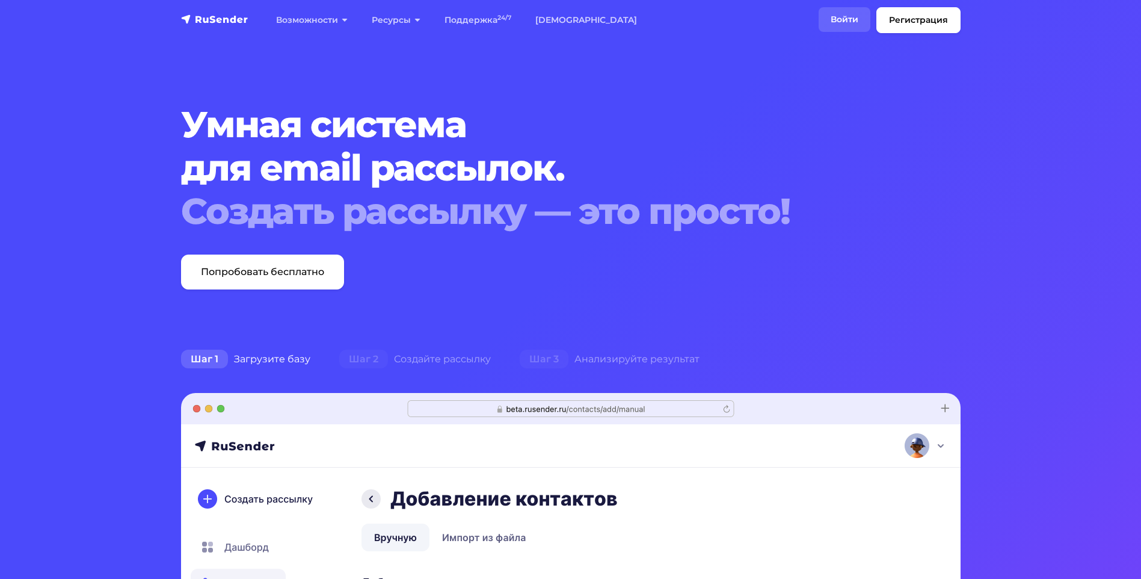
click at [845, 22] on link "Войти" at bounding box center [845, 19] width 52 height 25
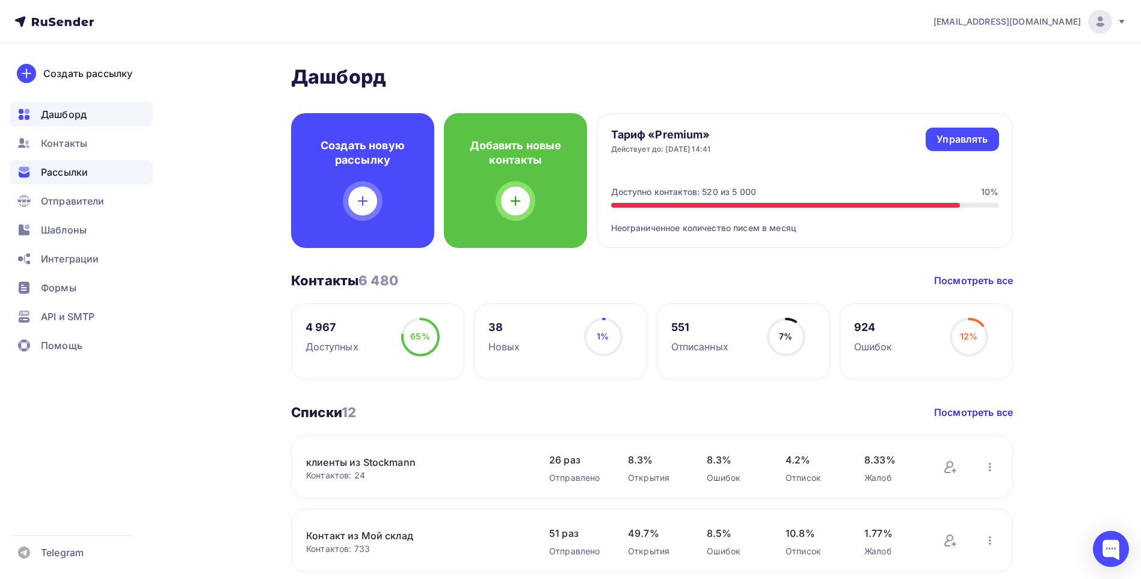
click at [76, 177] on span "Рассылки" at bounding box center [64, 172] width 47 height 14
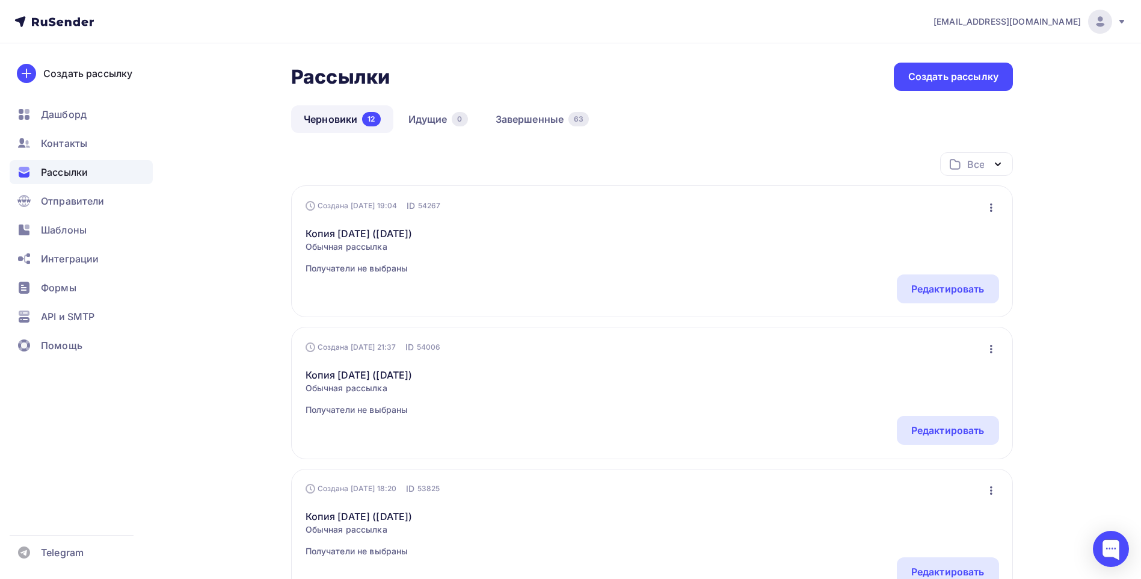
click at [991, 211] on icon "button" at bounding box center [991, 207] width 2 height 8
click at [930, 268] on div "Копировать" at bounding box center [939, 263] width 116 height 14
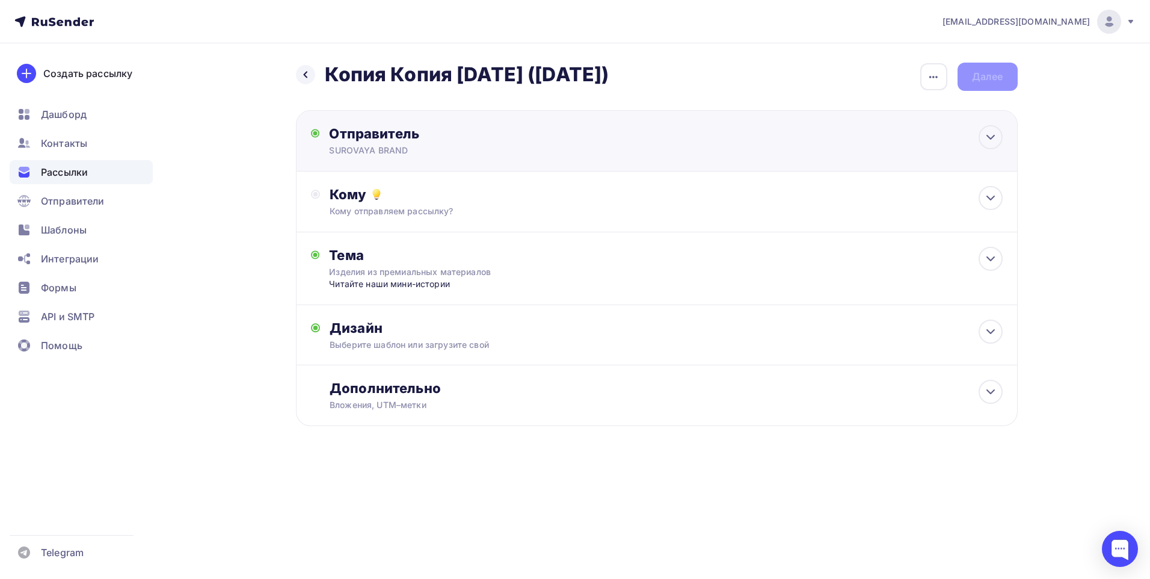
click at [892, 127] on div "Отправитель SUROVAYA BRAND Email * order@surovaya.com order@surovaya.com Добави…" at bounding box center [657, 140] width 722 height 61
type input "SUROVAYA BRAND"
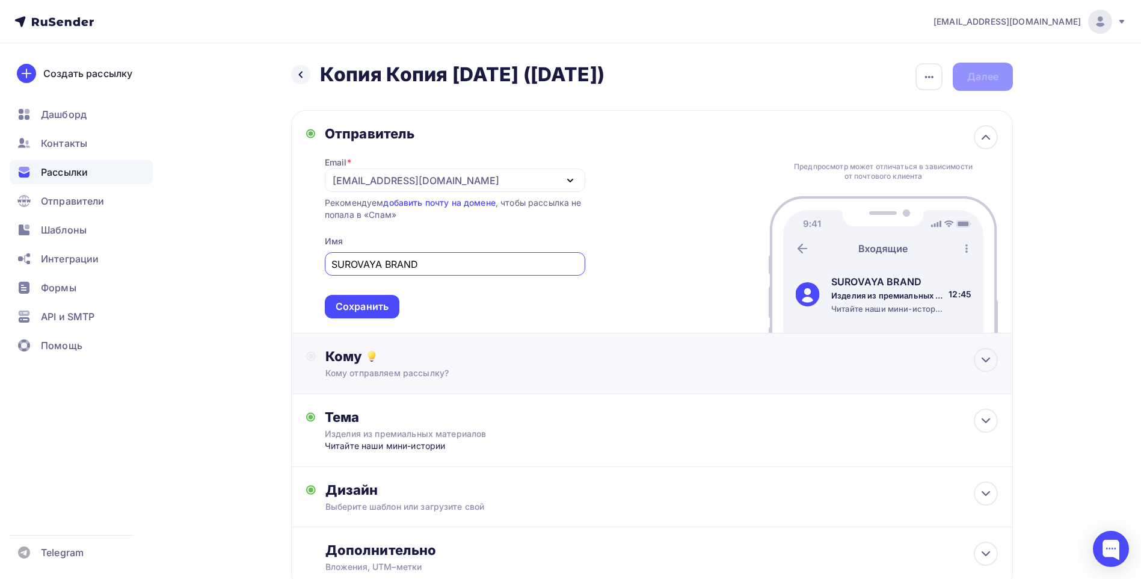
click at [685, 368] on div "Кому отправляем рассылку?" at bounding box center [628, 373] width 606 height 12
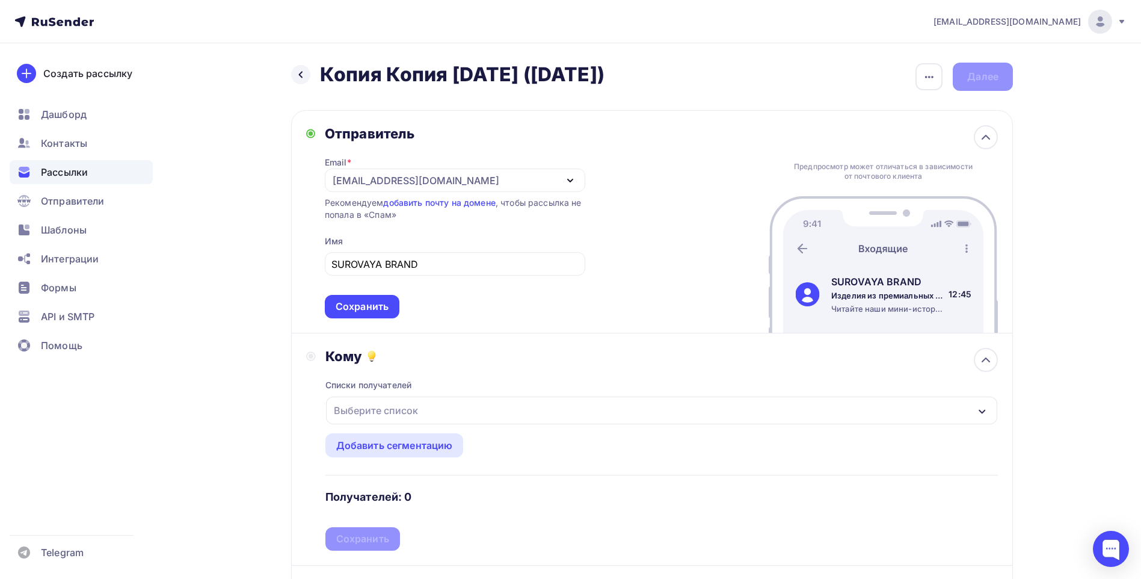
click at [414, 408] on div "Выберите список" at bounding box center [376, 411] width 94 height 22
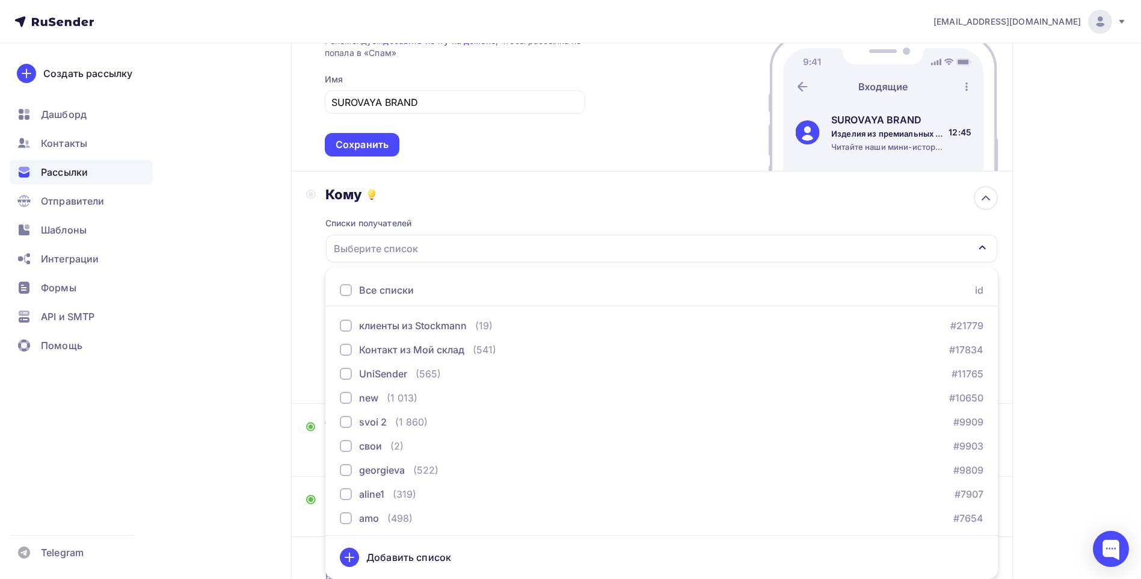
click at [350, 291] on div at bounding box center [346, 290] width 12 height 12
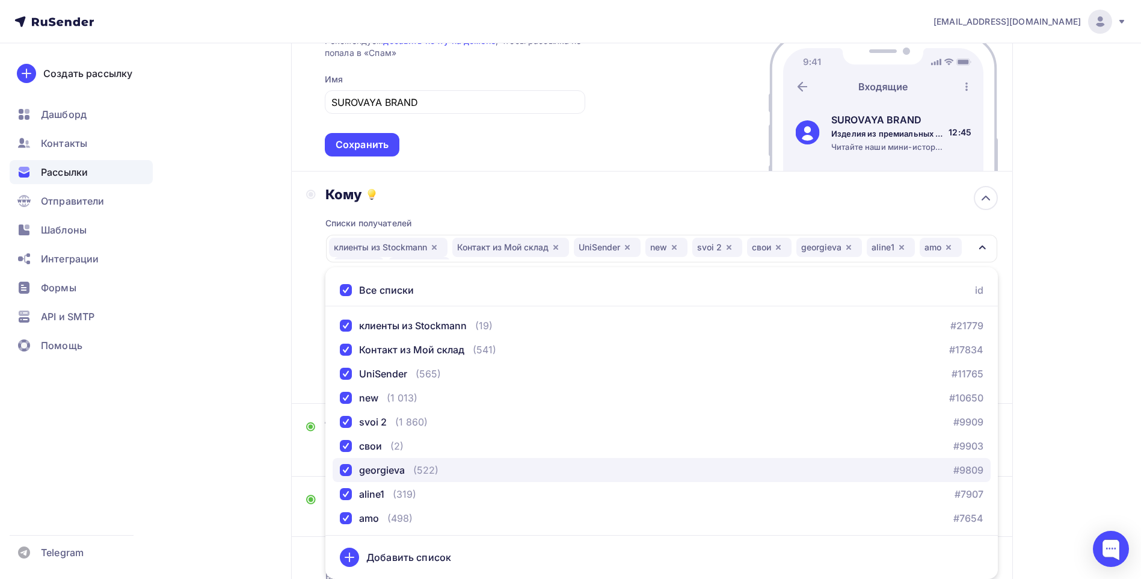
click at [344, 470] on div "button" at bounding box center [346, 470] width 12 height 12
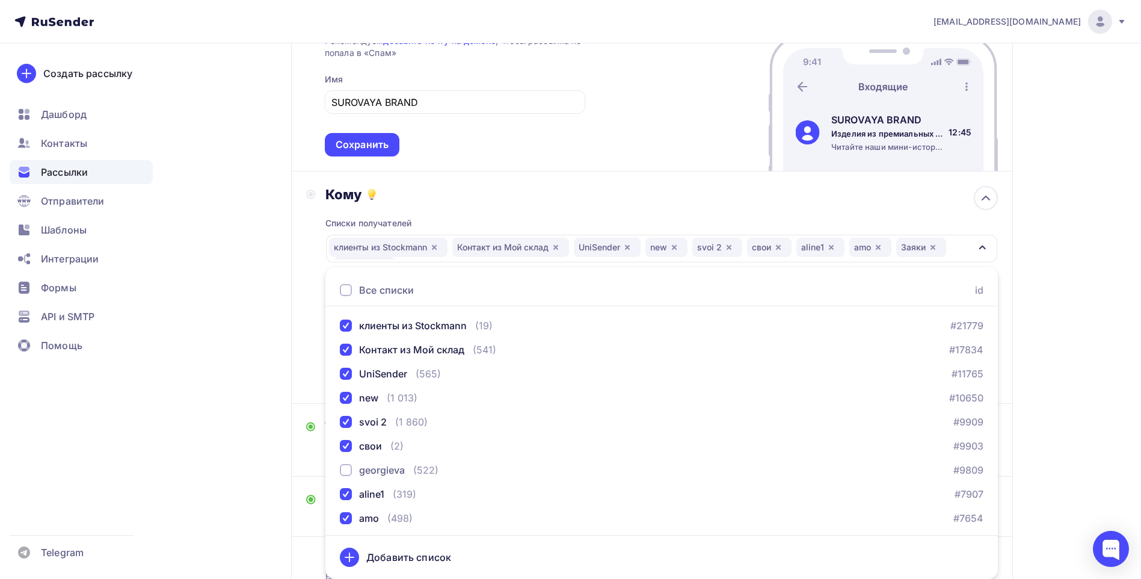
click at [304, 362] on div "Кому Списки получателей клиенты из Stockmann Контакт из Мой склад UniSender new…" at bounding box center [652, 287] width 722 height 232
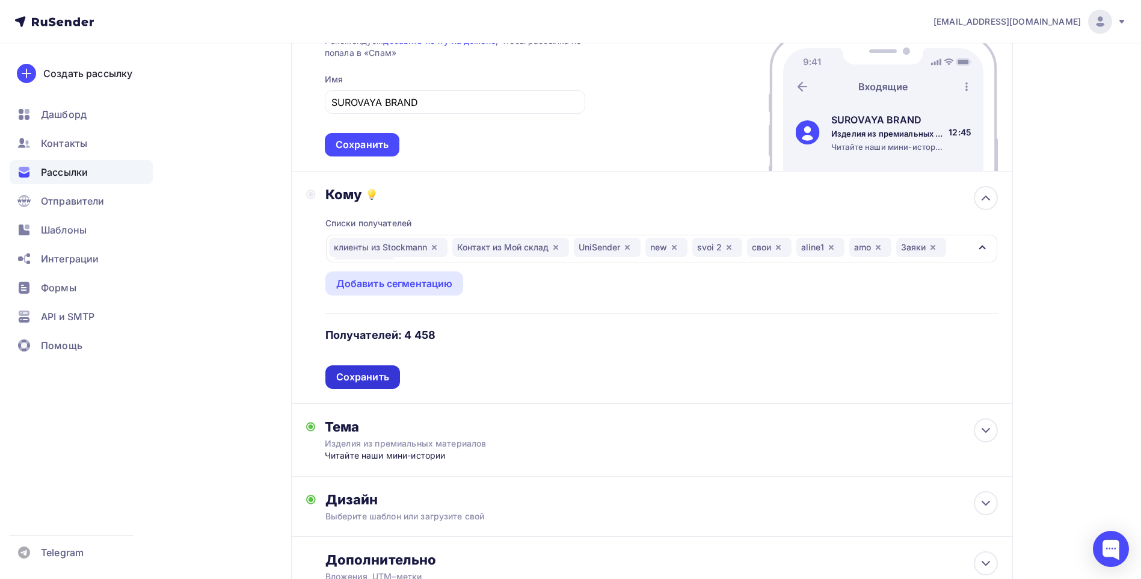
click at [362, 378] on div "Сохранить" at bounding box center [362, 377] width 53 height 14
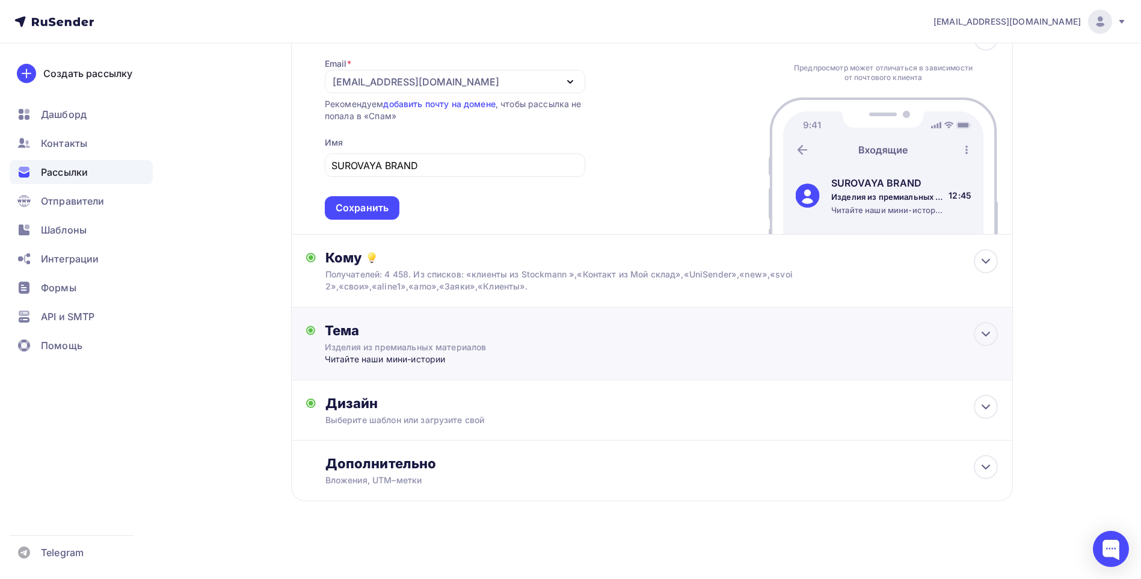
click at [539, 347] on div "Тема Изделия из премиальных материалов Читайте наши мини-истории Тема * Изделия…" at bounding box center [444, 343] width 238 height 43
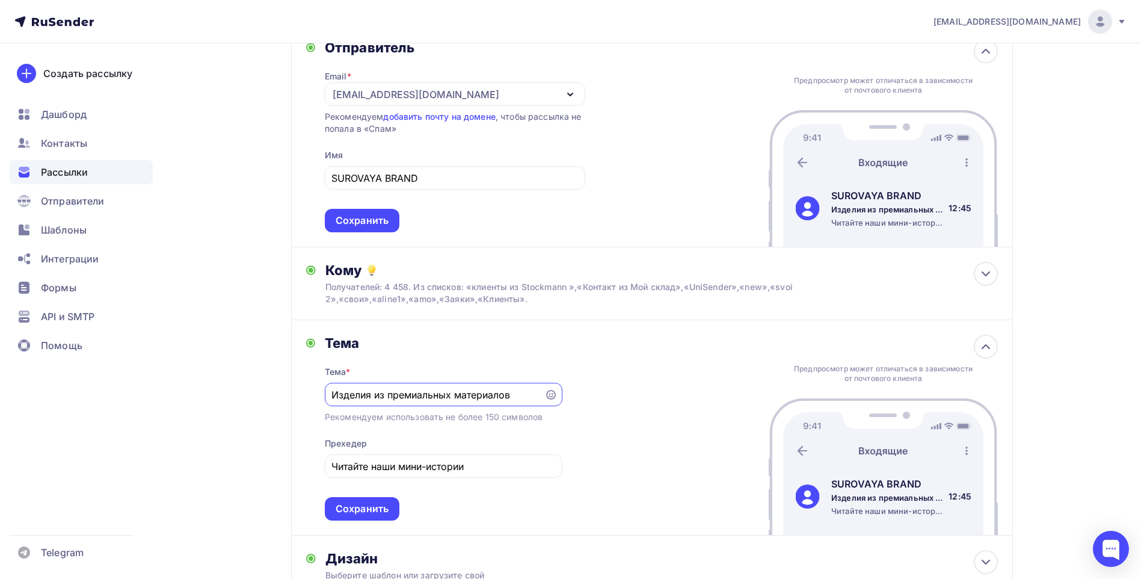
scroll to position [0, 0]
click at [539, 347] on div "Тема" at bounding box center [444, 343] width 238 height 17
click at [558, 337] on div "Тема" at bounding box center [444, 343] width 238 height 17
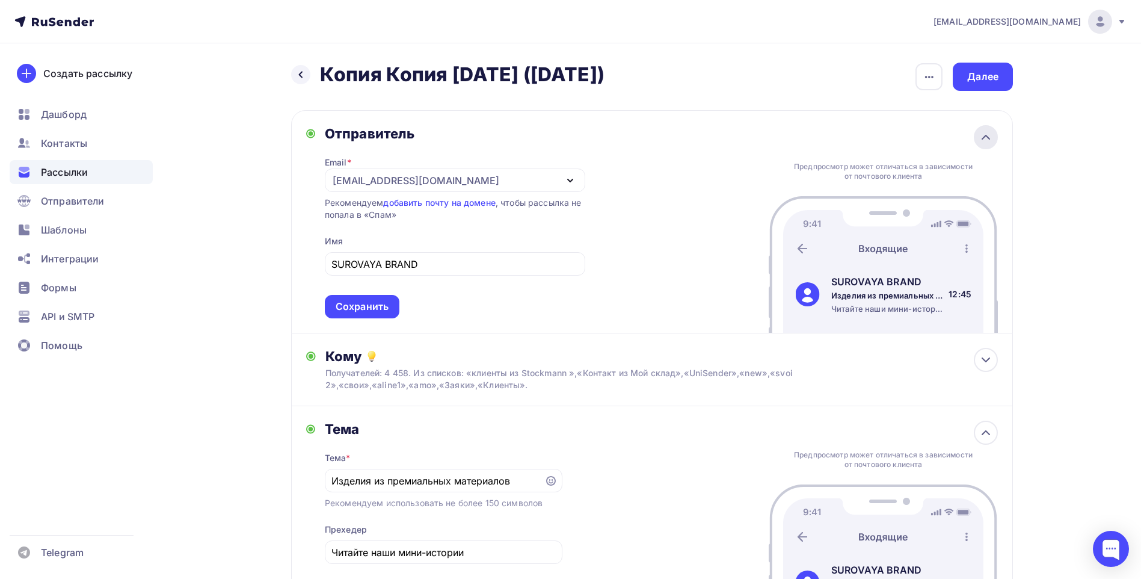
click at [983, 143] on icon at bounding box center [986, 137] width 14 height 14
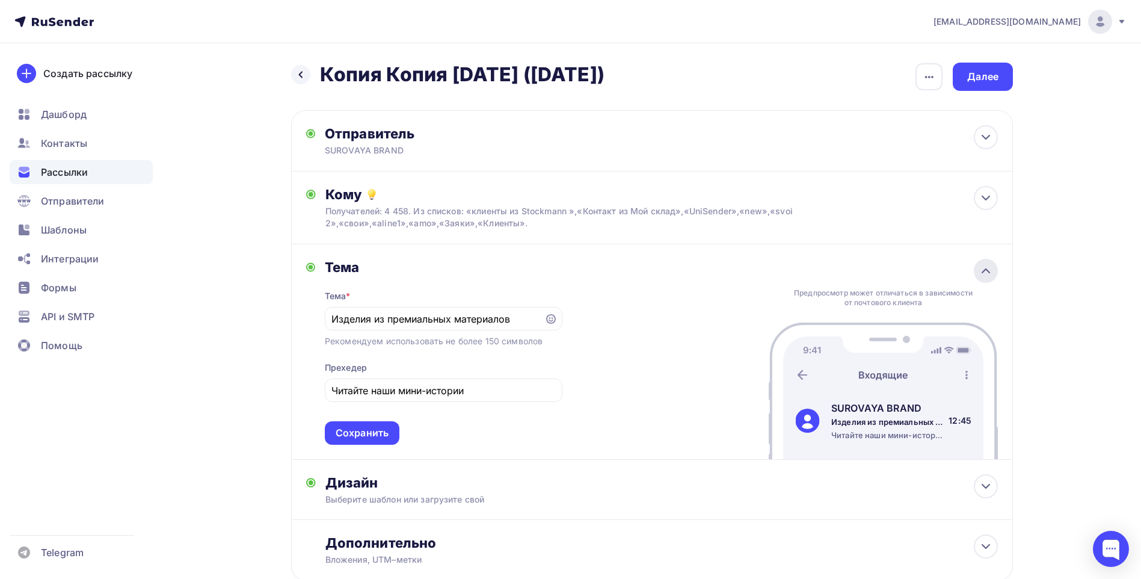
click at [980, 276] on icon at bounding box center [986, 271] width 14 height 14
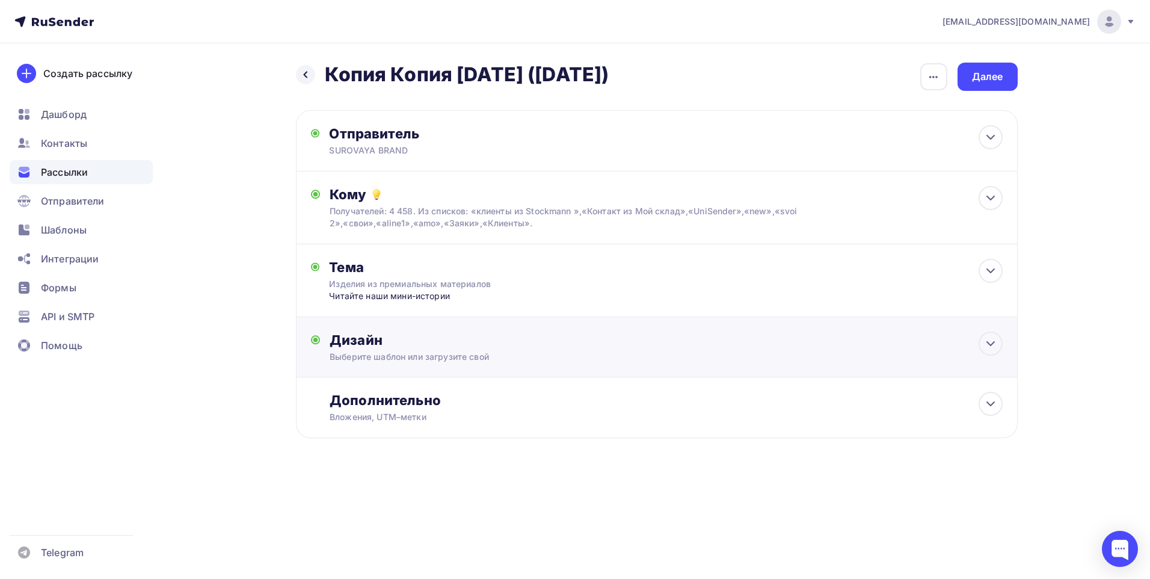
click at [812, 340] on div "Дизайн" at bounding box center [666, 340] width 673 height 17
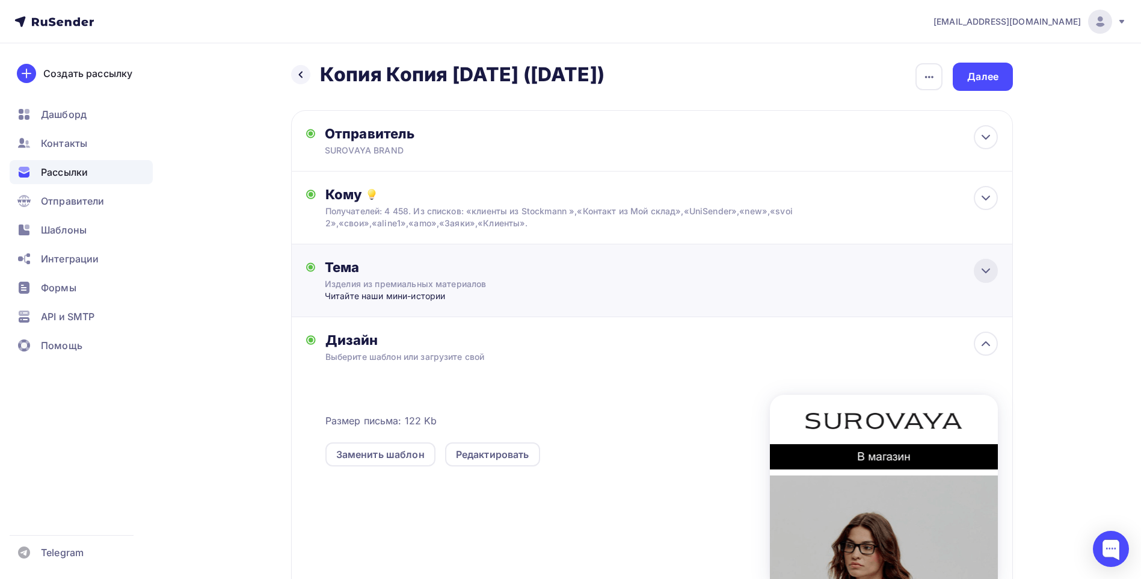
click at [984, 274] on icon at bounding box center [986, 271] width 14 height 14
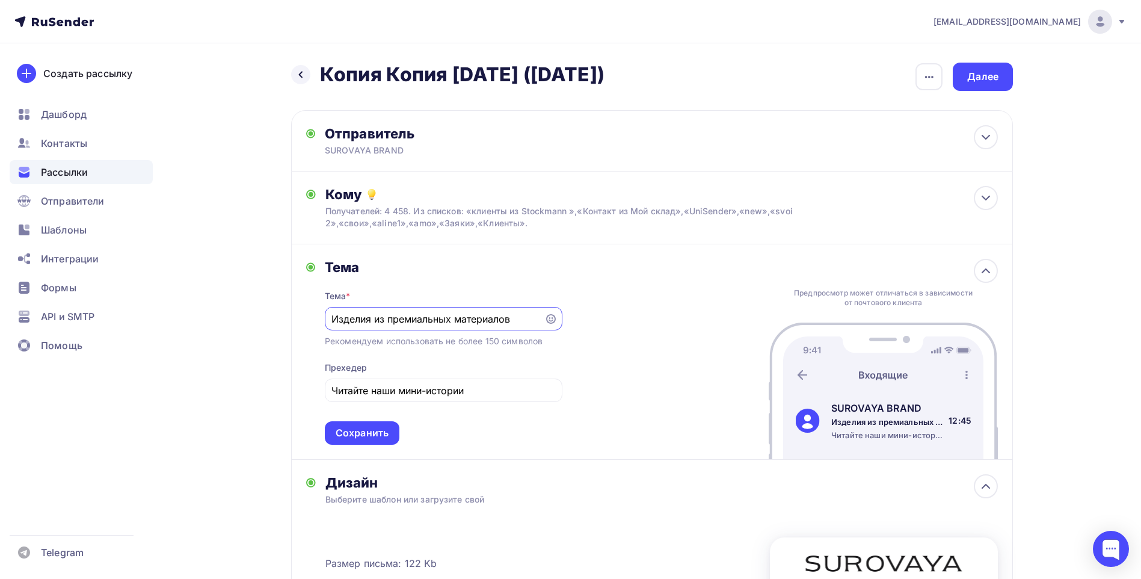
drag, startPoint x: 516, startPoint y: 319, endPoint x: 180, endPoint y: 321, distance: 336.3
click at [179, 320] on div "Назад Копия Копия 25 июля (пятница) Копия Копия 25 июля (пятница) Закончить поз…" at bounding box center [571, 453] width 986 height 821
paste input "е тренд. А вызов."
type input "Не тренд. А вызов."
drag, startPoint x: 483, startPoint y: 390, endPoint x: 253, endPoint y: 381, distance: 229.4
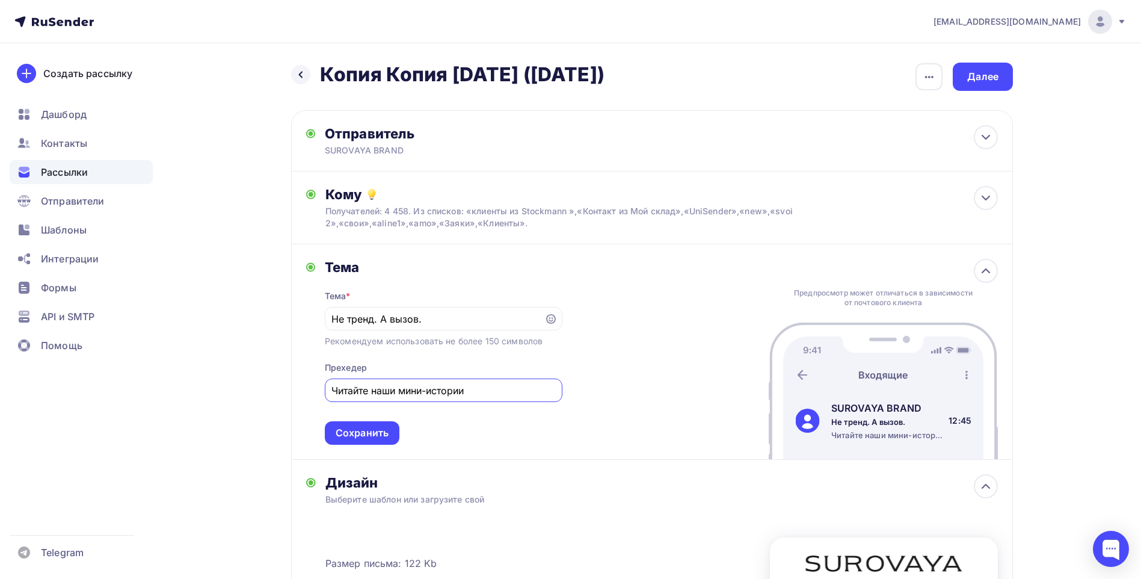
click at [256, 379] on div "Назад Копия Копия 25 июля (пятница) Копия Копия 25 июля (пятница) Закончить поз…" at bounding box center [571, 453] width 986 height 821
paste input "ы не следуем за модой. Мы создаём своё время."
type input "Мы не следуем за модой. Мы создаём своё время."
click at [384, 424] on div "Сохранить" at bounding box center [362, 432] width 75 height 23
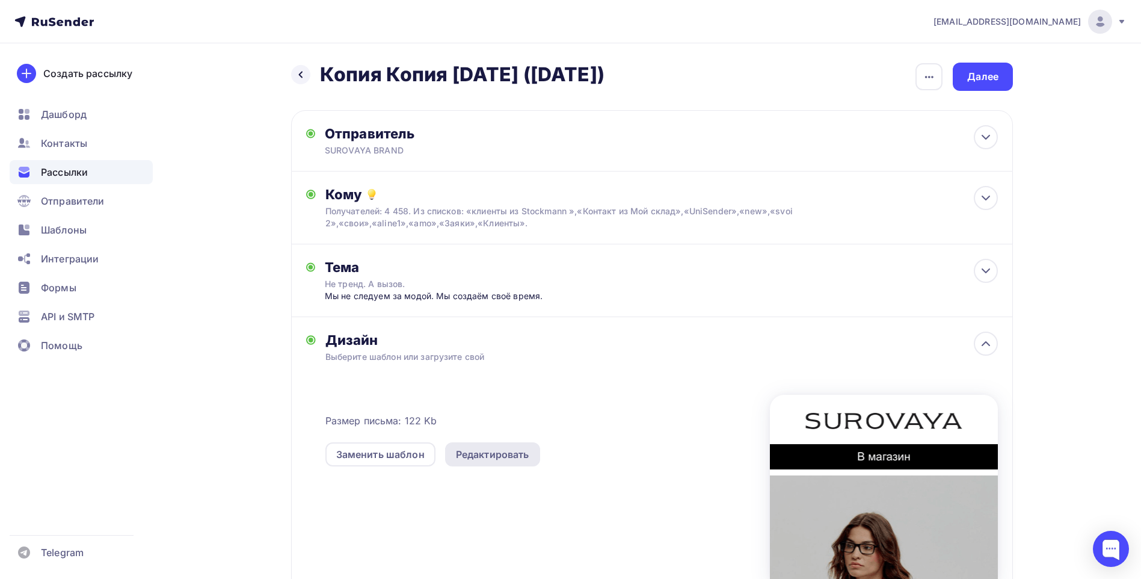
click at [508, 454] on div "Редактировать" at bounding box center [492, 454] width 73 height 14
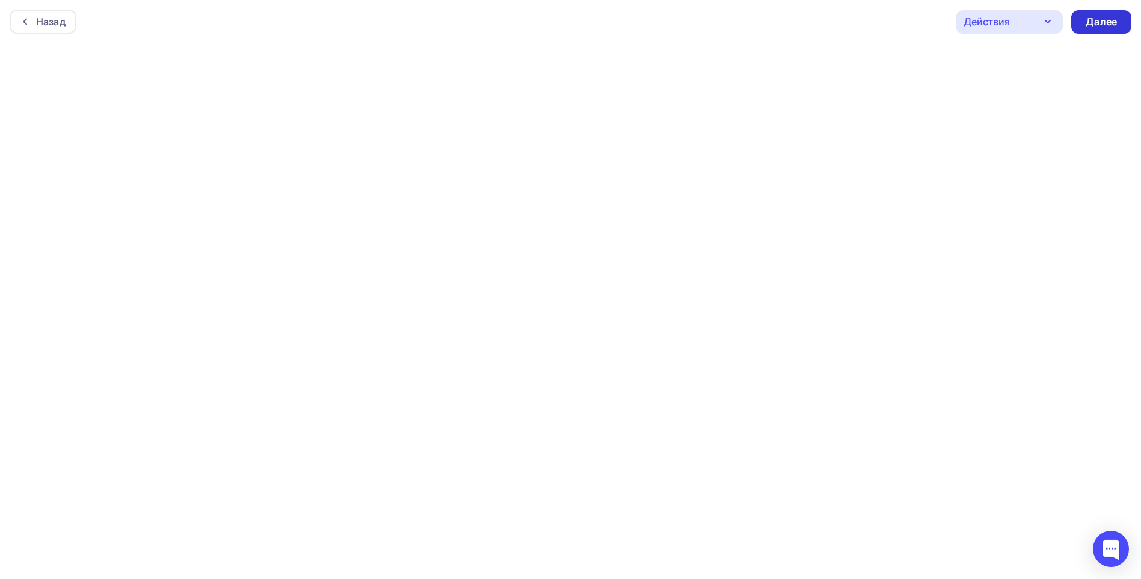
click at [1110, 25] on div "Далее" at bounding box center [1101, 22] width 31 height 14
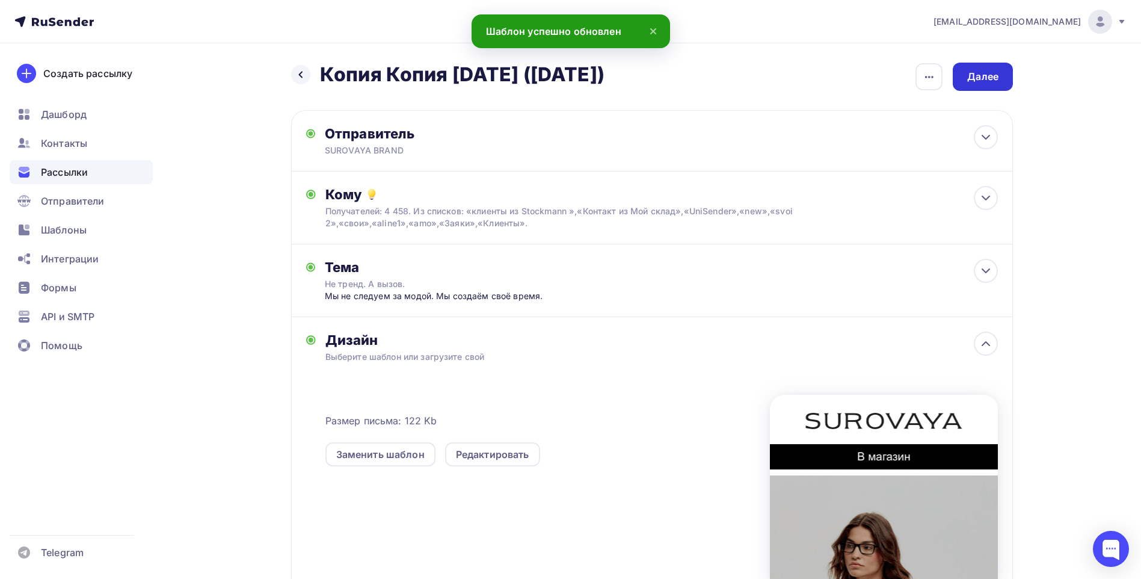
click at [972, 70] on div "Далее" at bounding box center [982, 77] width 31 height 14
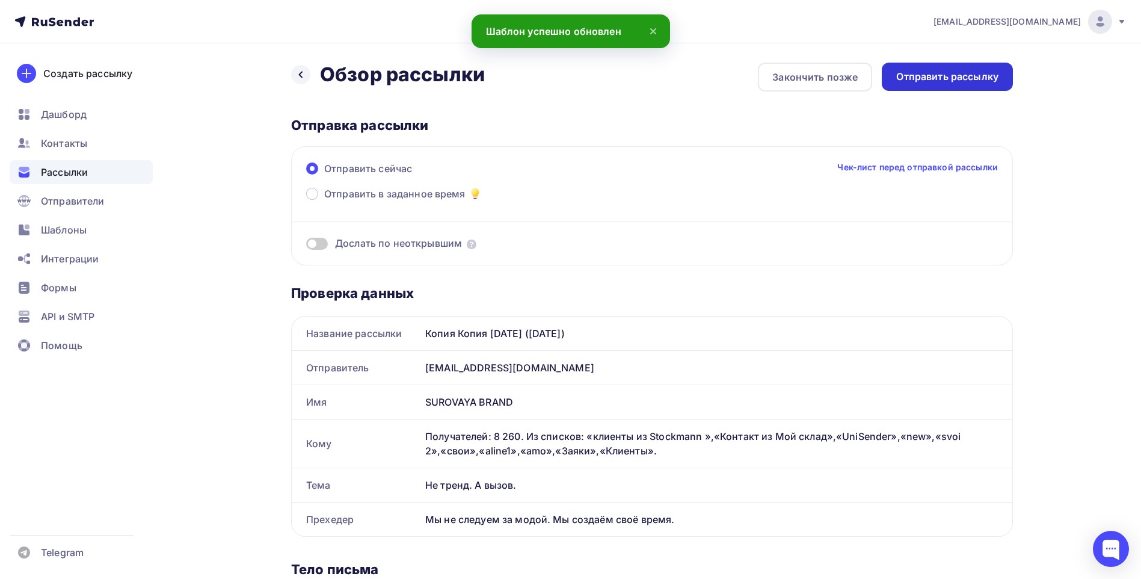
click at [945, 78] on div "Отправить рассылку" at bounding box center [947, 77] width 102 height 14
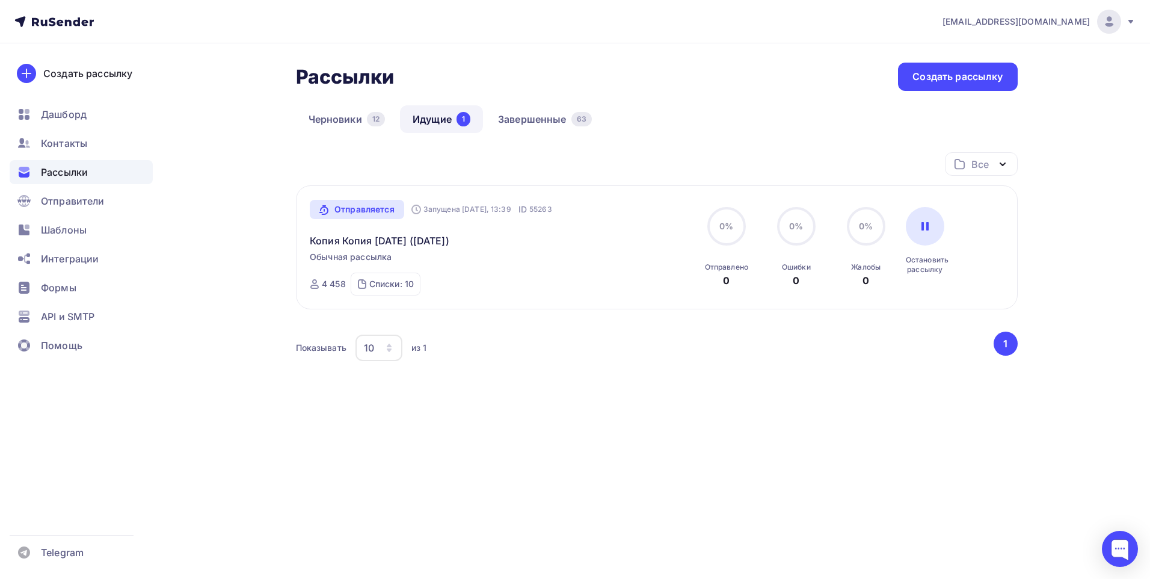
click at [446, 121] on link "Идущие 1" at bounding box center [441, 119] width 83 height 28
